Goal: Navigation & Orientation: Find specific page/section

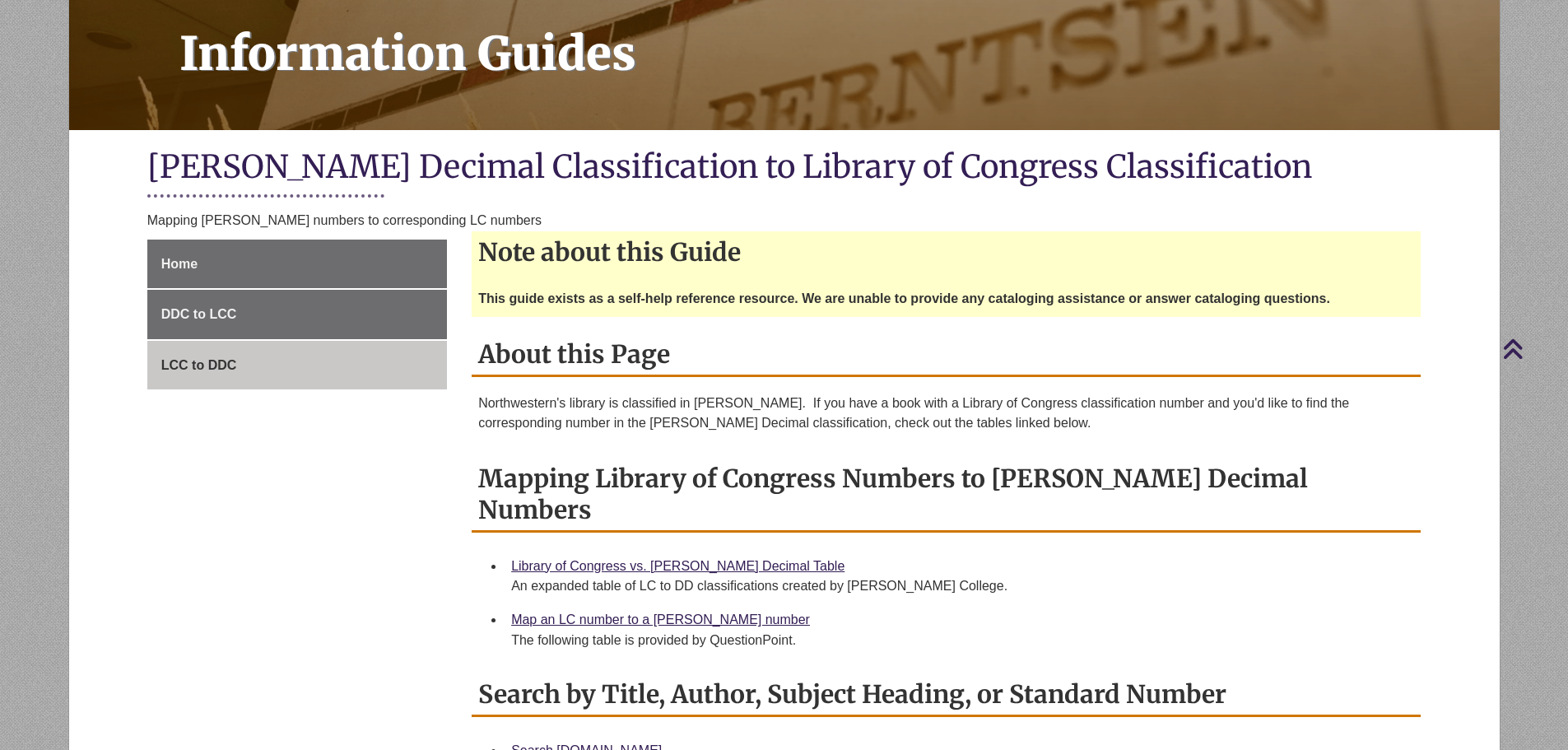
scroll to position [82, 0]
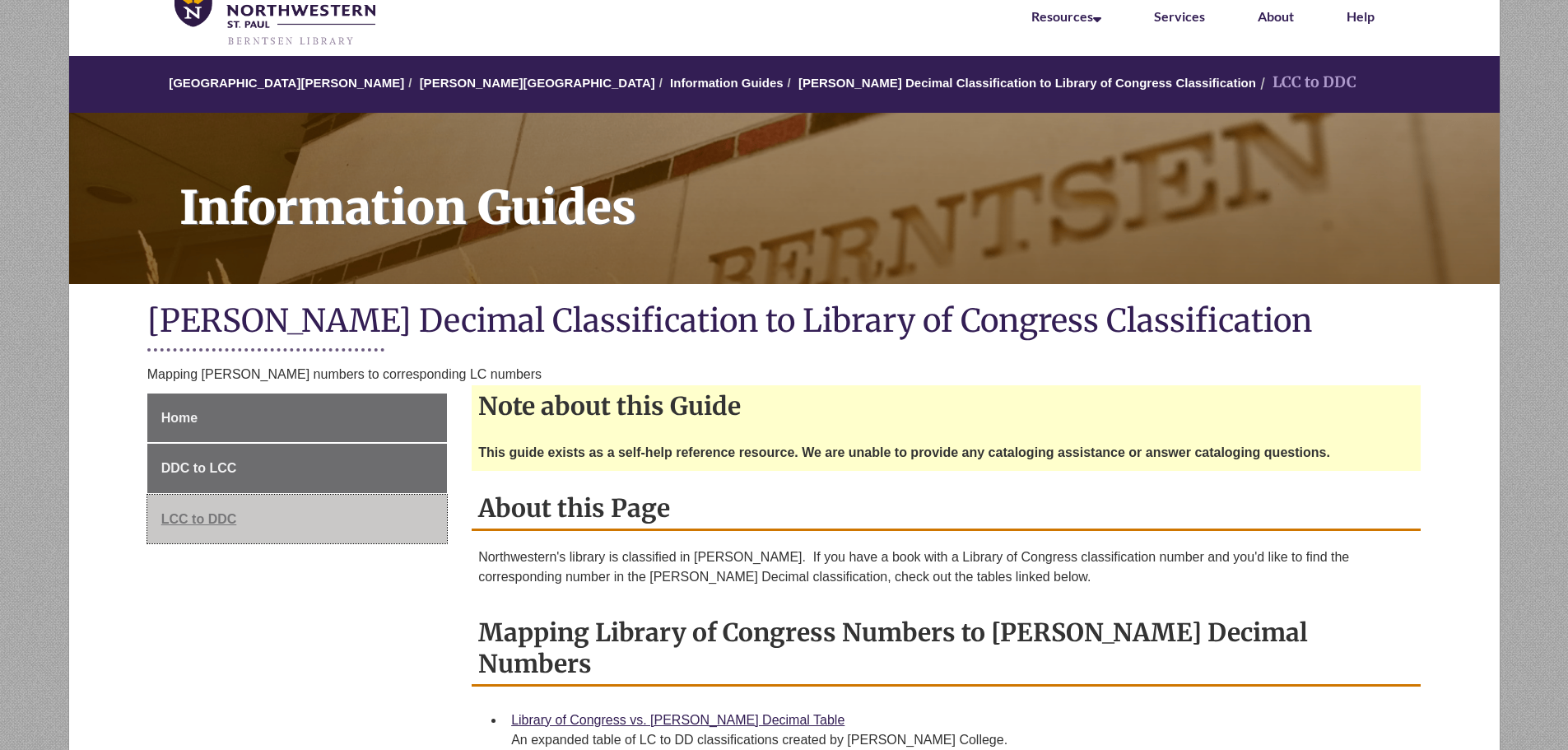
click at [202, 518] on span "LCC to DDC" at bounding box center [198, 519] width 75 height 14
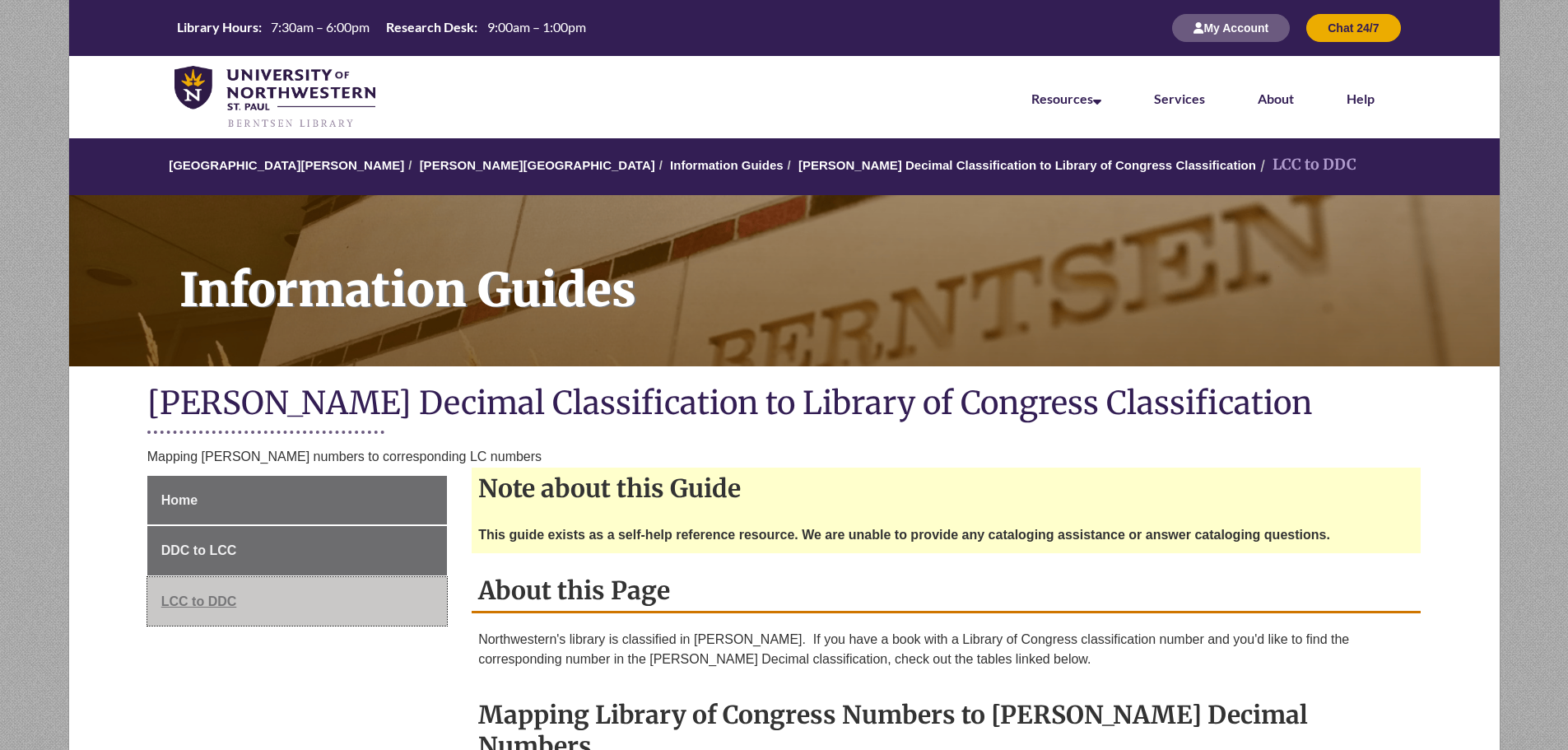
click at [215, 604] on span "LCC to DDC" at bounding box center [198, 602] width 75 height 14
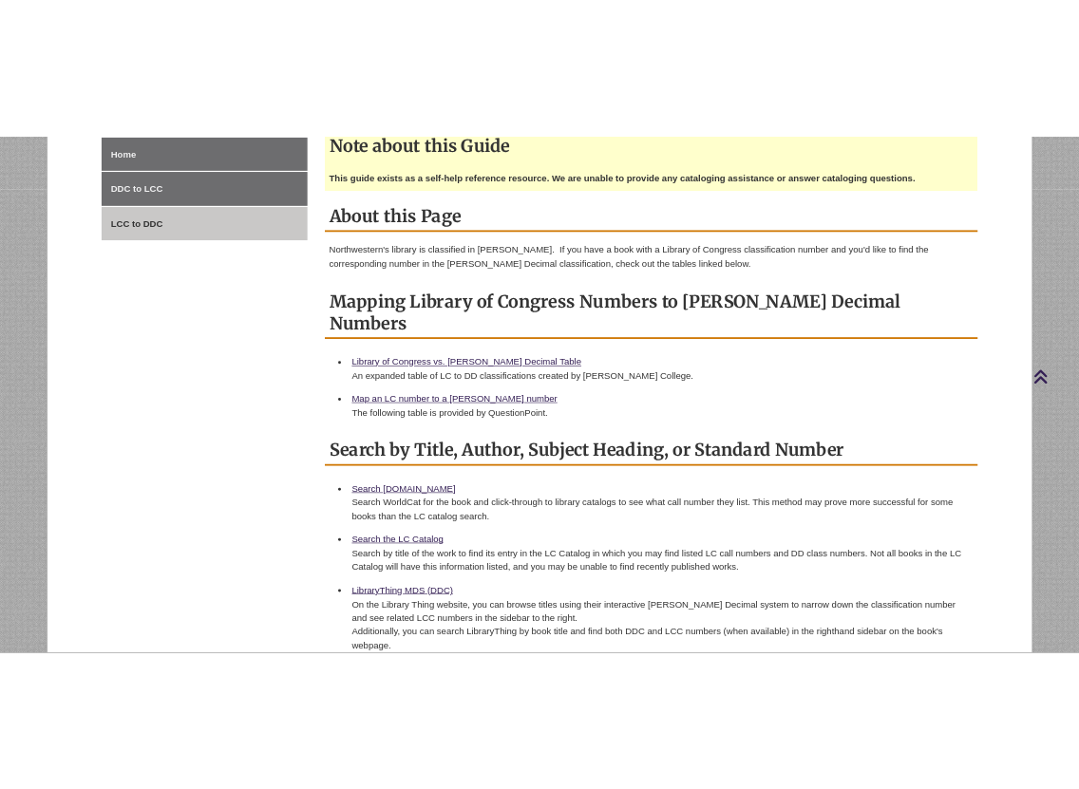
scroll to position [570, 0]
